Goal: Task Accomplishment & Management: Manage account settings

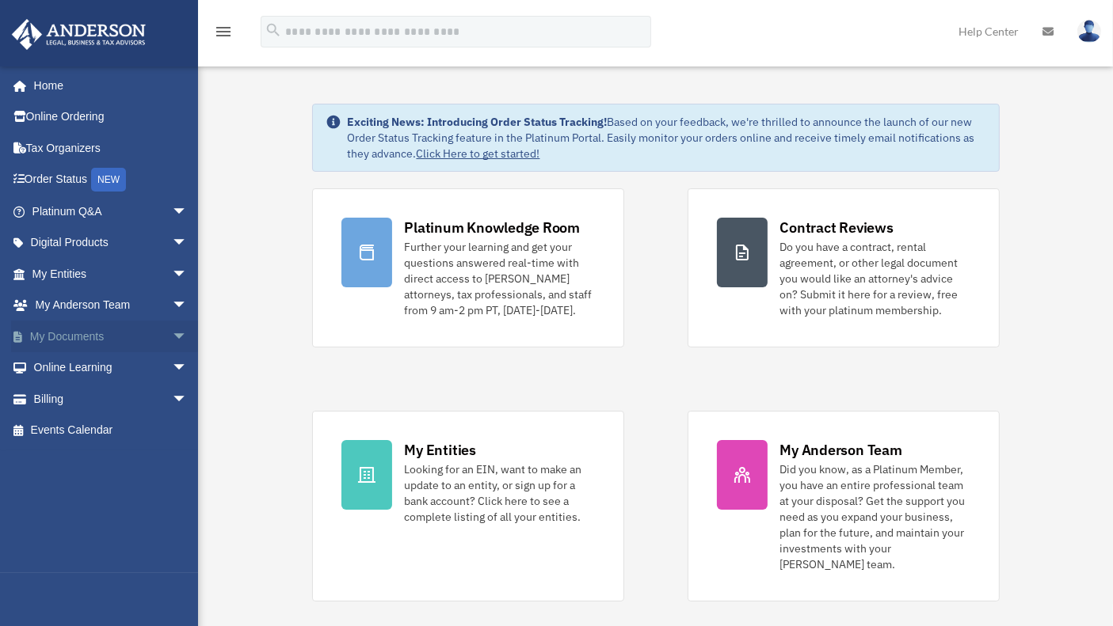
click at [83, 332] on link "My Documents arrow_drop_down" at bounding box center [111, 337] width 200 height 32
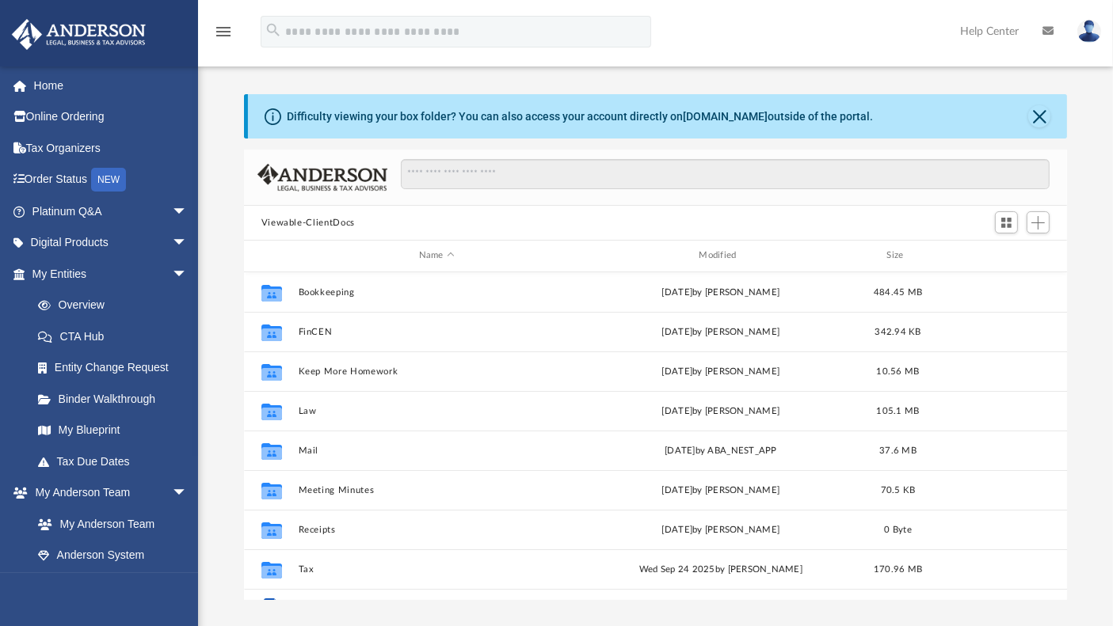
scroll to position [346, 809]
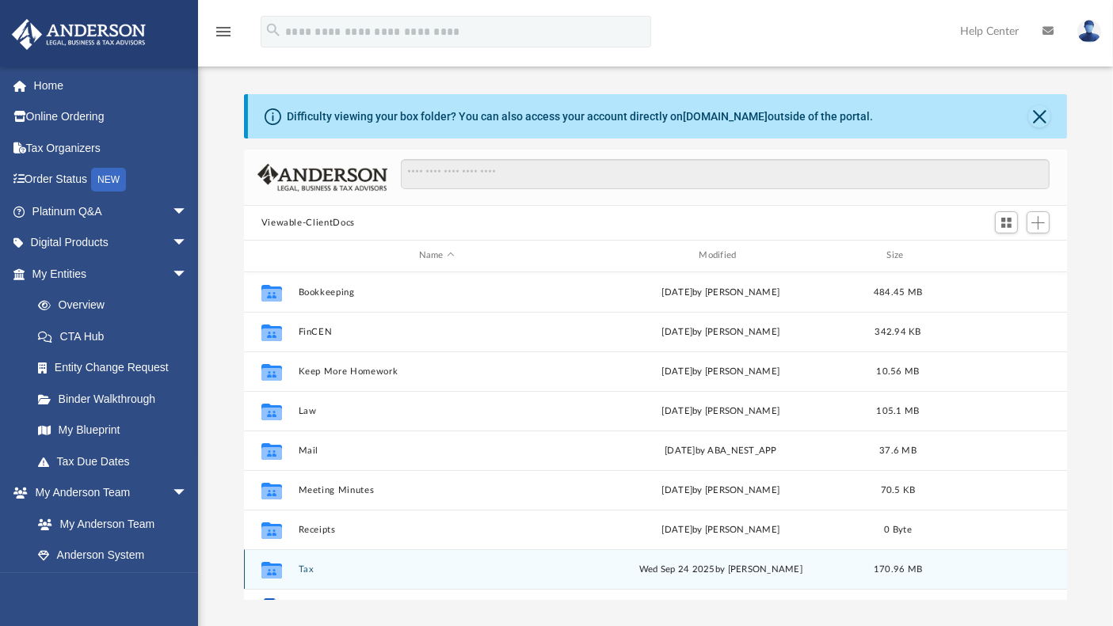
click at [310, 571] on button "Tax" at bounding box center [436, 570] width 277 height 10
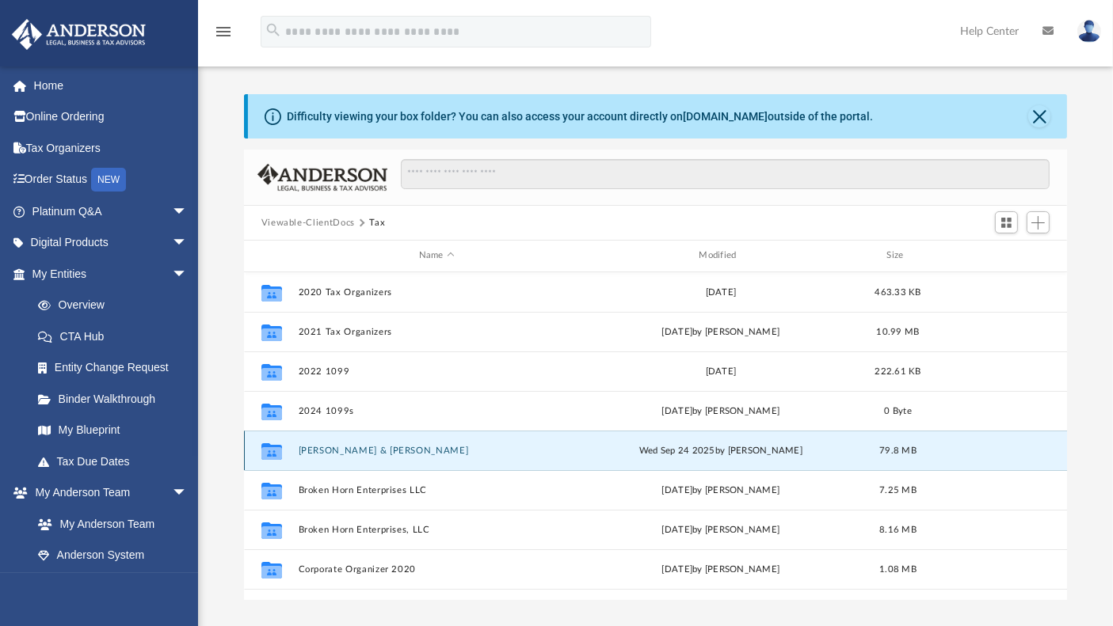
click at [328, 453] on button "[PERSON_NAME] & [PERSON_NAME]" at bounding box center [436, 451] width 277 height 10
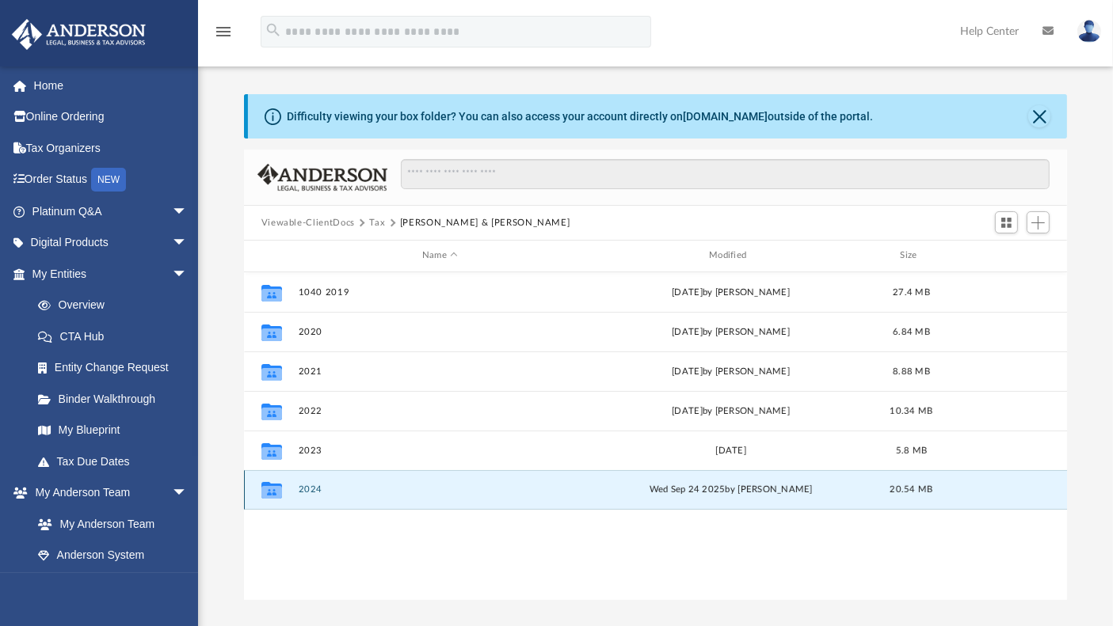
click at [309, 489] on button "2024" at bounding box center [440, 490] width 284 height 10
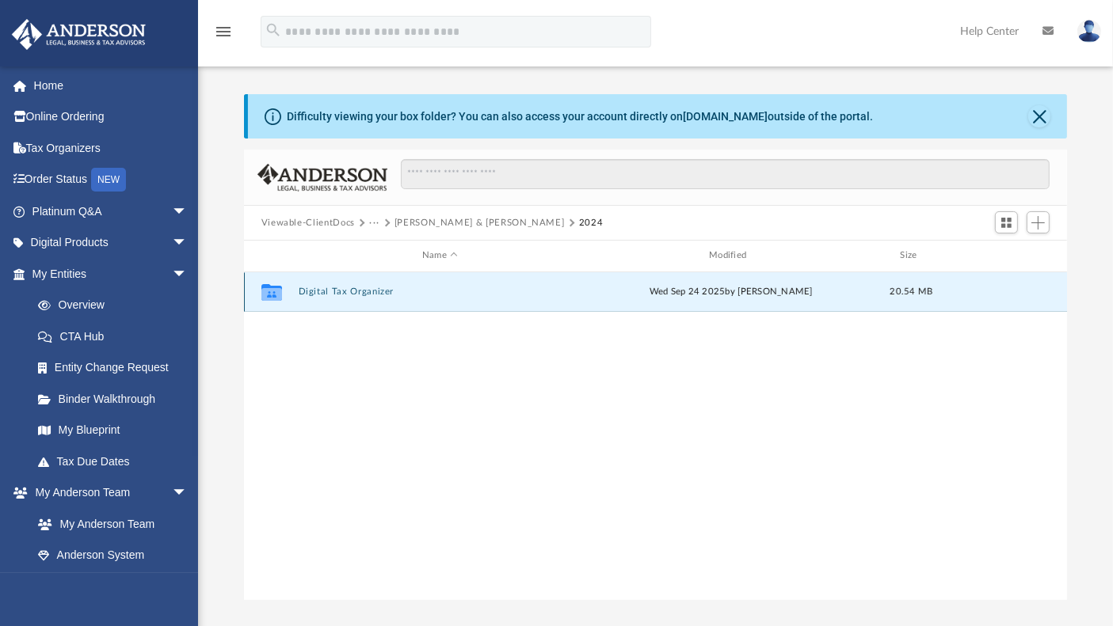
click at [352, 293] on button "Digital Tax Organizer" at bounding box center [440, 292] width 284 height 10
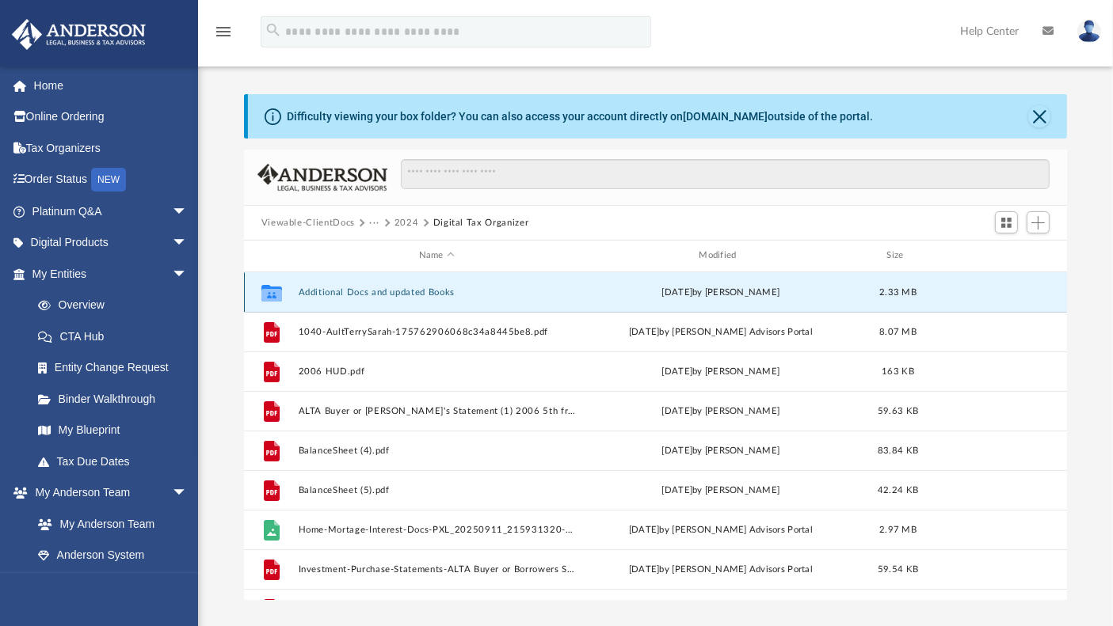
click at [352, 295] on button "Additional Docs and updated Books" at bounding box center [436, 292] width 277 height 10
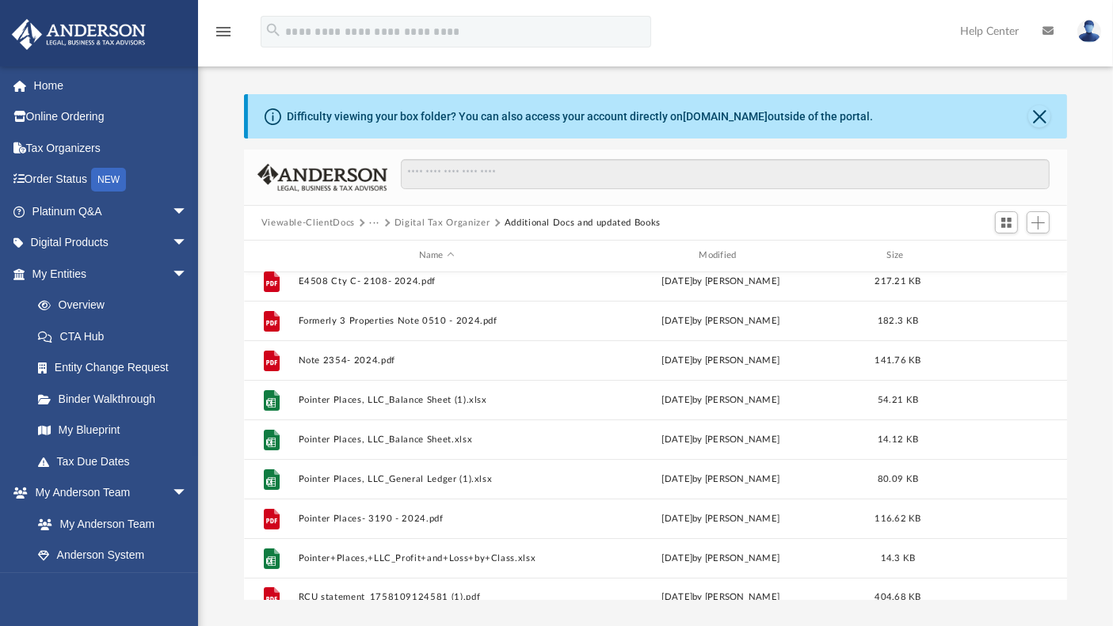
scroll to position [265, 0]
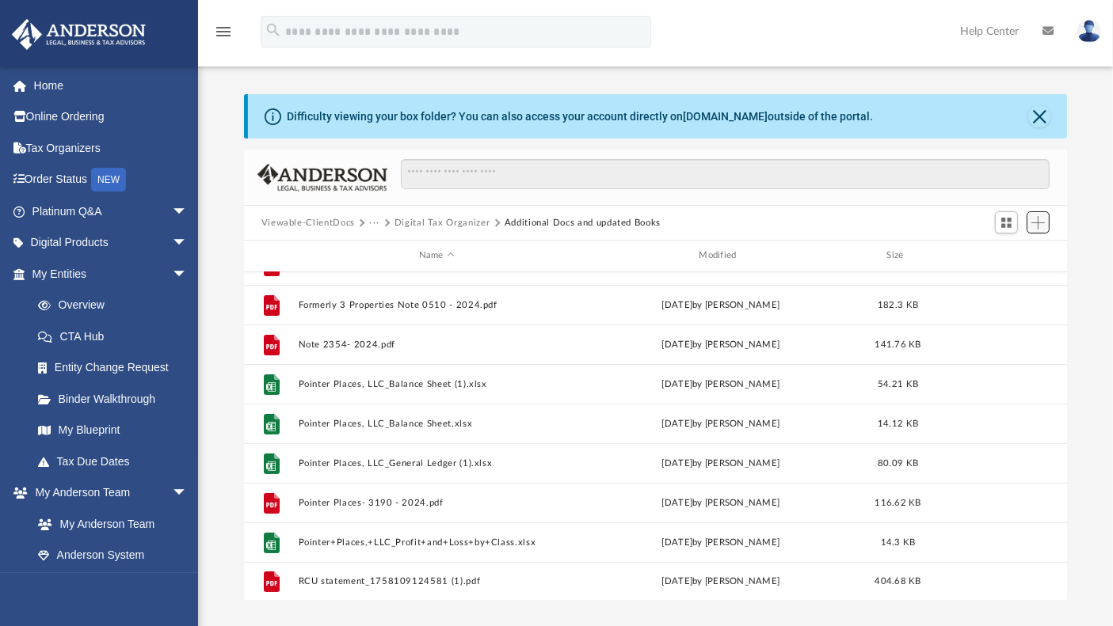
click at [1038, 225] on span "Add" at bounding box center [1037, 222] width 13 height 13
click at [1012, 253] on li "Upload" at bounding box center [1015, 254] width 51 height 17
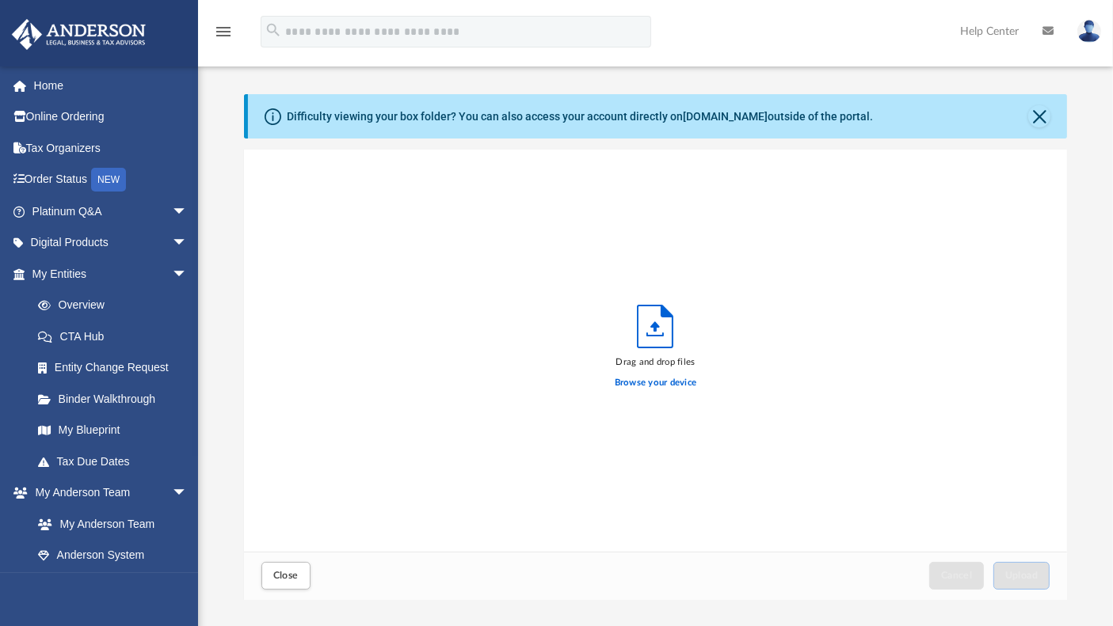
scroll to position [388, 809]
click at [672, 382] on label "Browse your device" at bounding box center [656, 383] width 82 height 14
click at [0, 0] on input "Browse your device" at bounding box center [0, 0] width 0 height 0
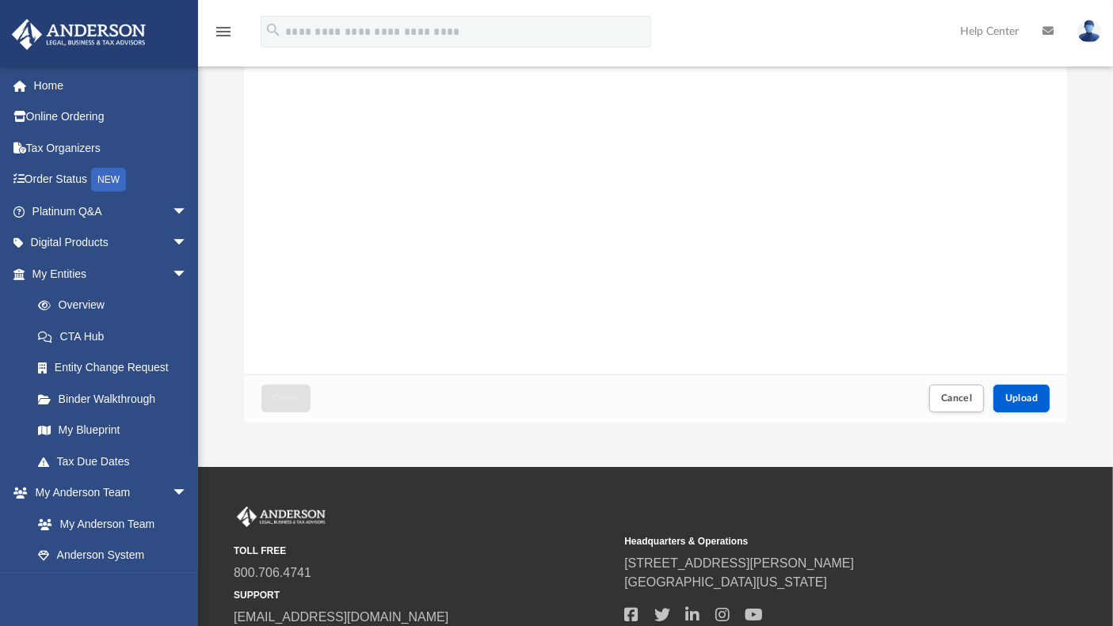
scroll to position [178, 0]
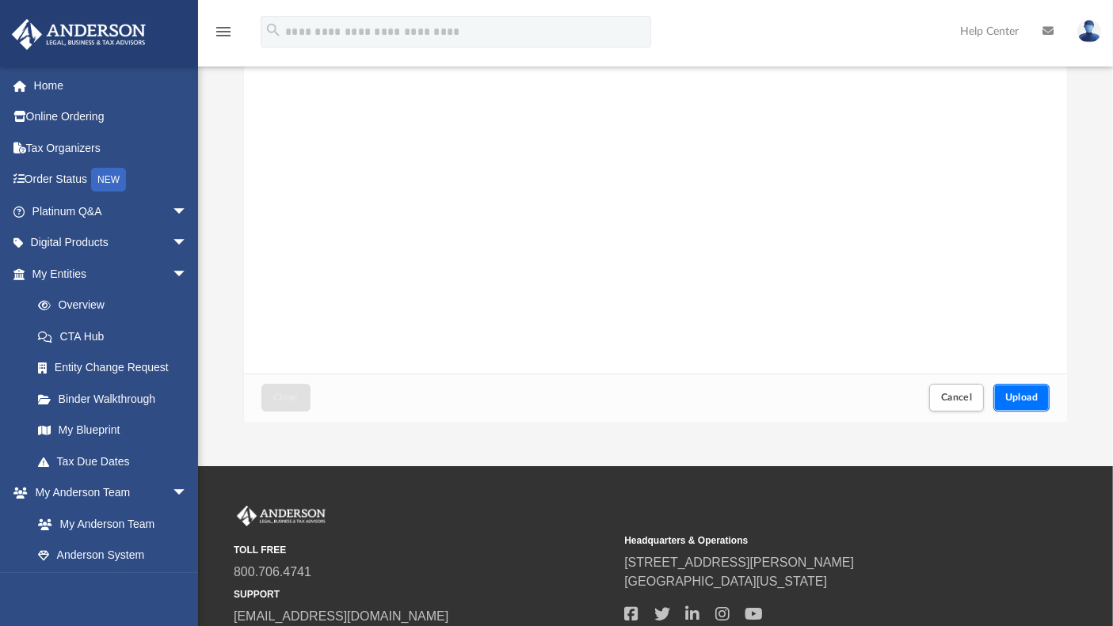
click at [1025, 399] on span "Upload" at bounding box center [1021, 398] width 33 height 10
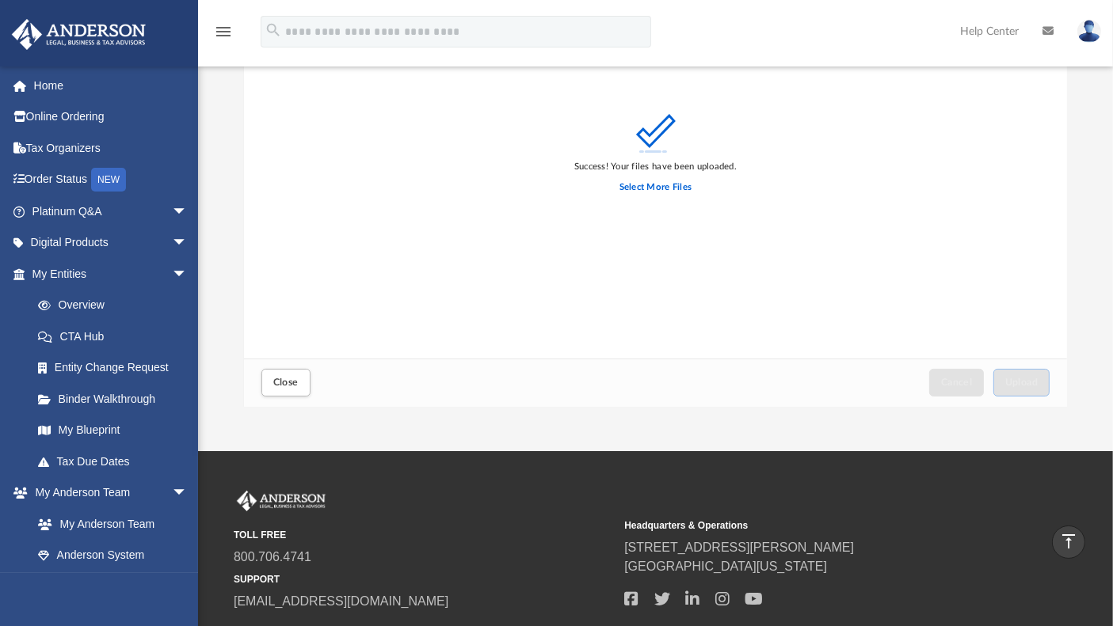
scroll to position [187, 0]
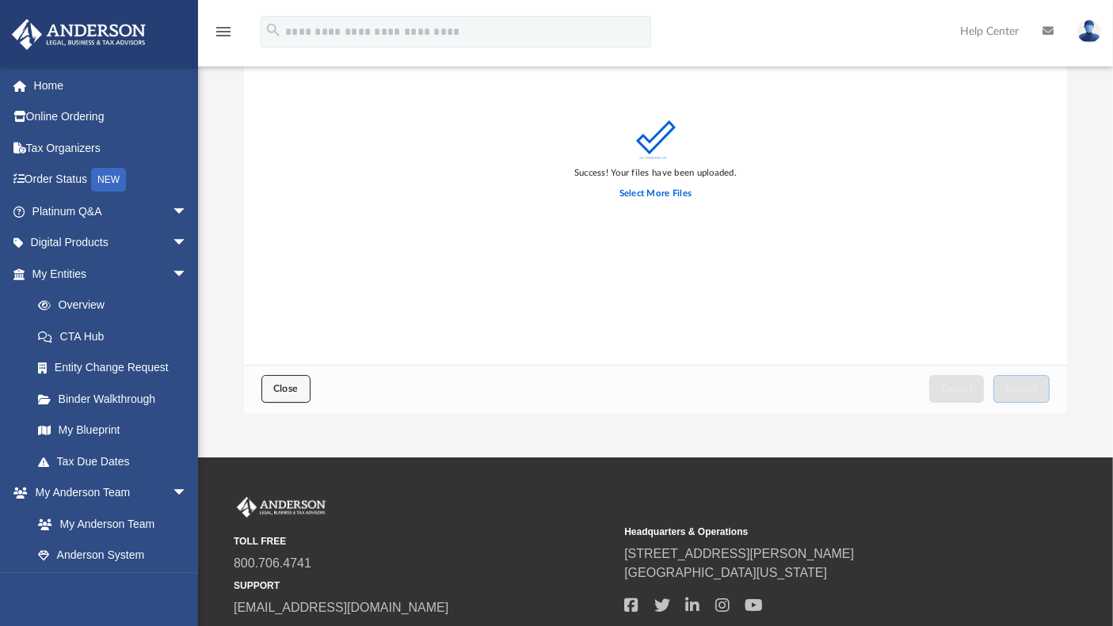
click at [270, 391] on button "Close" at bounding box center [285, 389] width 49 height 28
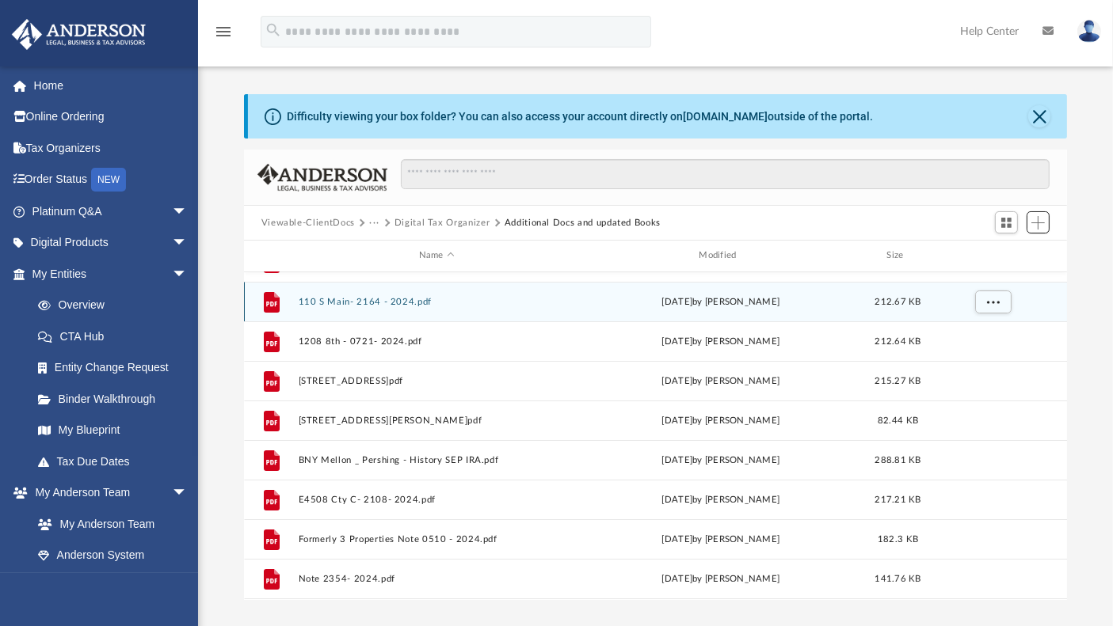
scroll to position [0, 0]
